Goal: Find specific page/section: Find specific page/section

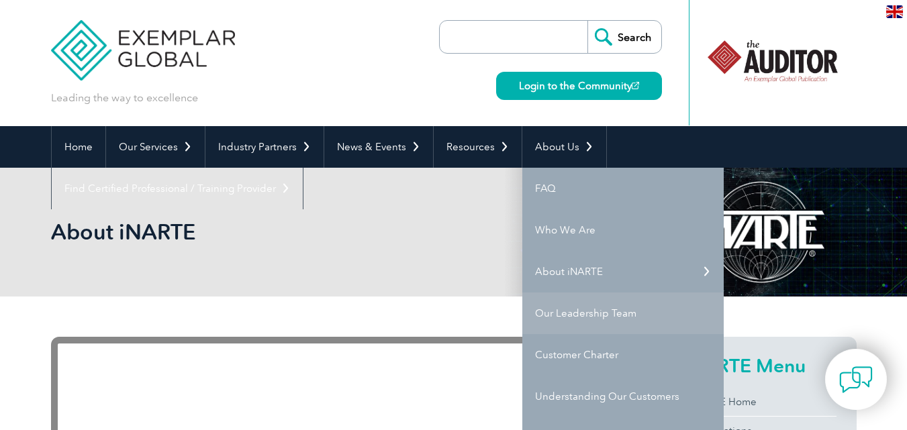
click at [609, 313] on link "Our Leadership Team" at bounding box center [622, 314] width 201 height 42
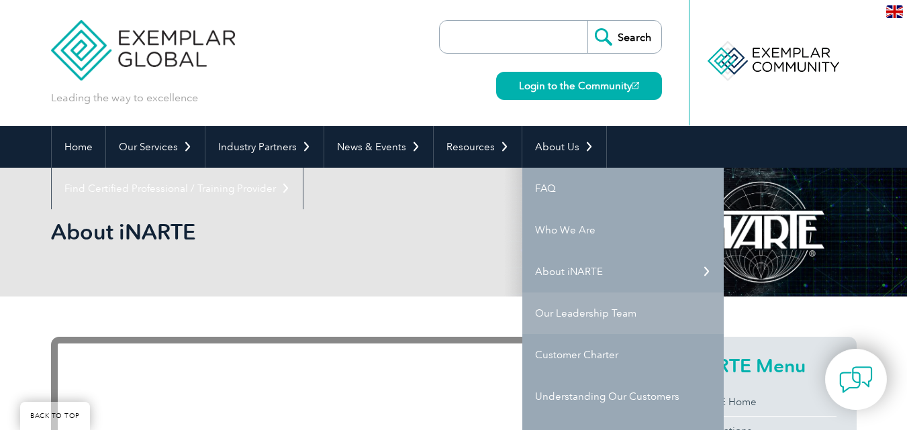
scroll to position [376, 0]
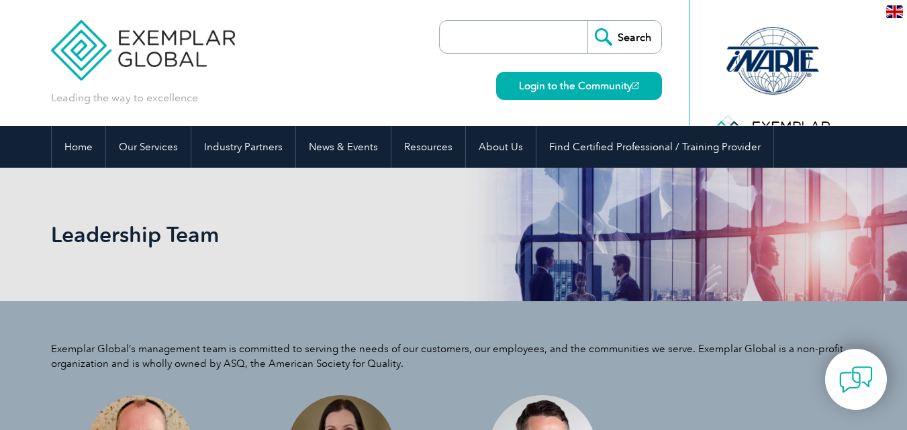
scroll to position [376, 0]
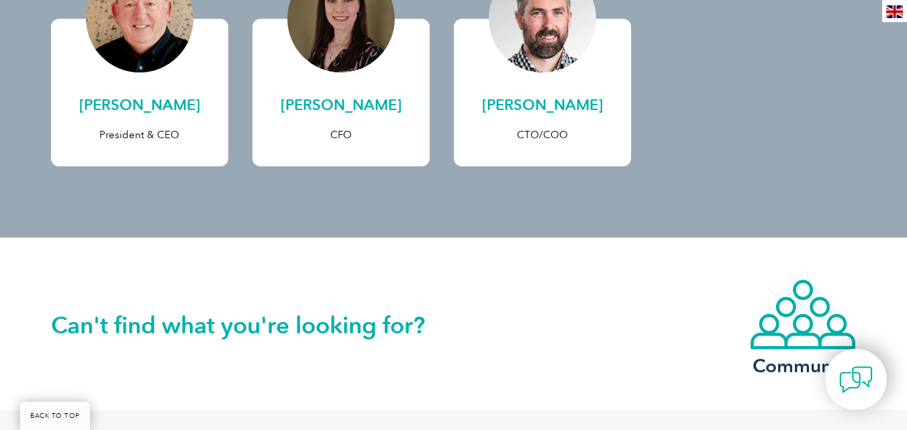
scroll to position [400, 0]
